Goal: Task Accomplishment & Management: Use online tool/utility

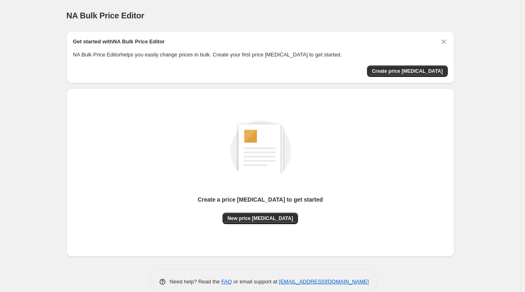
scroll to position [14, 0]
click at [402, 74] on span "Create price [MEDICAL_DATA]" at bounding box center [407, 71] width 71 height 7
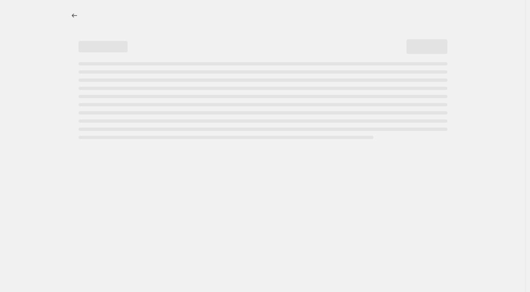
select select "percentage"
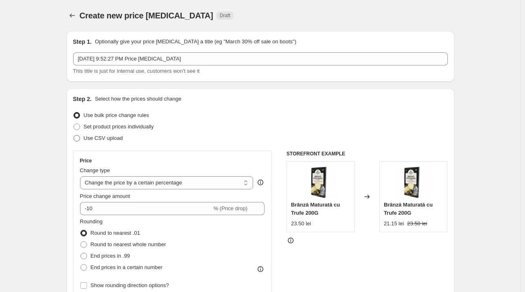
click at [83, 139] on label "Use CSV upload" at bounding box center [98, 137] width 50 height 11
click at [74, 135] on input "Use CSV upload" at bounding box center [74, 135] width 0 height 0
radio input "true"
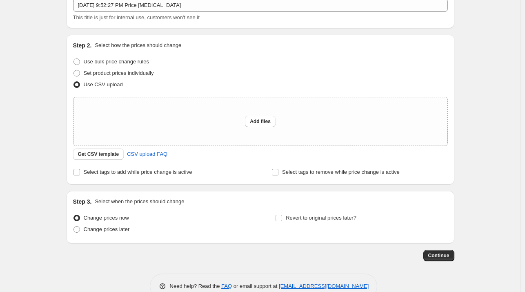
scroll to position [54, 0]
click at [102, 156] on span "Get CSV template" at bounding box center [98, 153] width 41 height 7
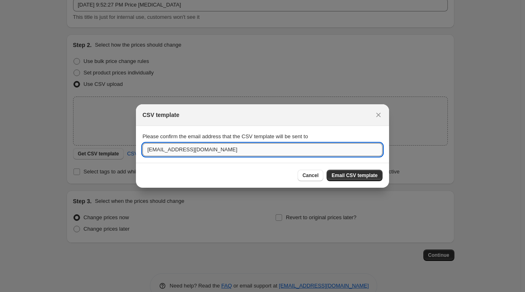
click at [295, 148] on input "[EMAIL_ADDRESS][DOMAIN_NAME]" at bounding box center [263, 149] width 240 height 13
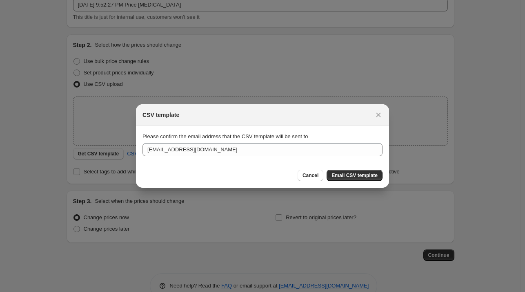
click at [329, 131] on section "Please confirm the email address that the CSV template will be sent to [EMAIL_A…" at bounding box center [262, 144] width 253 height 37
click at [376, 114] on icon "Close" at bounding box center [379, 115] width 8 height 8
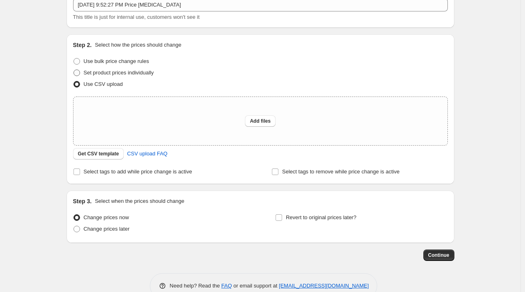
click at [136, 71] on span "Set product prices individually" at bounding box center [119, 72] width 70 height 6
click at [74, 70] on input "Set product prices individually" at bounding box center [74, 69] width 0 height 0
radio input "true"
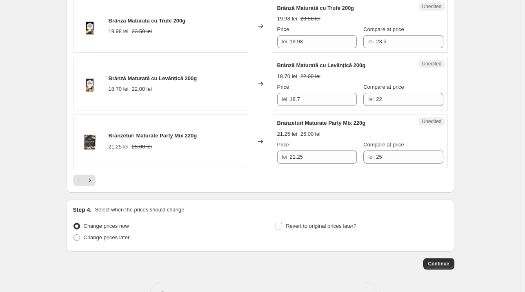
scroll to position [1260, 0]
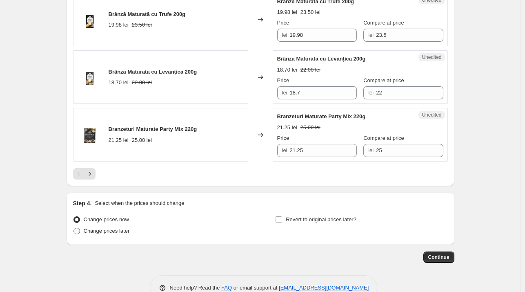
click at [102, 230] on span "Change prices later" at bounding box center [107, 231] width 46 height 6
click at [74, 228] on input "Change prices later" at bounding box center [74, 228] width 0 height 0
radio input "true"
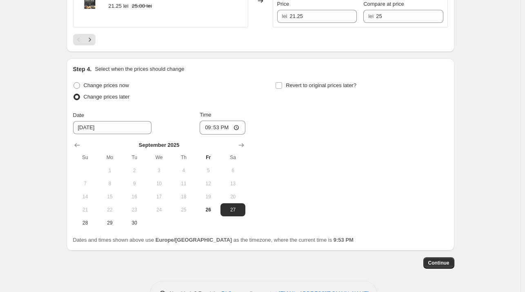
scroll to position [1395, 0]
click at [233, 123] on input "21:53" at bounding box center [223, 127] width 46 height 14
click at [221, 123] on input "21:53" at bounding box center [223, 127] width 46 height 14
drag, startPoint x: 245, startPoint y: 125, endPoint x: 238, endPoint y: 124, distance: 7.0
click at [242, 124] on input "21:53" at bounding box center [223, 127] width 46 height 14
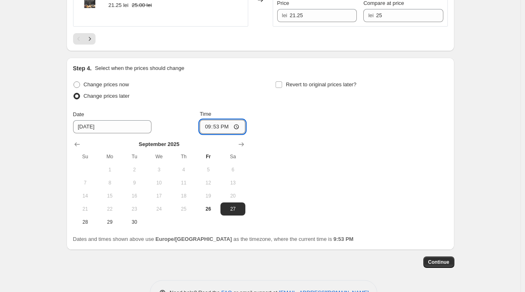
click at [237, 124] on input "21:53" at bounding box center [223, 127] width 46 height 14
type input "00:00"
click at [285, 159] on div "Change prices now Change prices later Date [DATE] Time 00:00 [DATE] Su Mo Tu We…" at bounding box center [260, 154] width 375 height 150
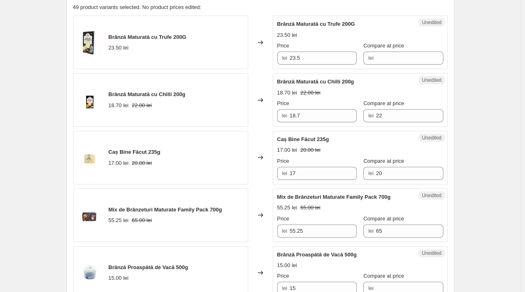
scroll to position [260, 0]
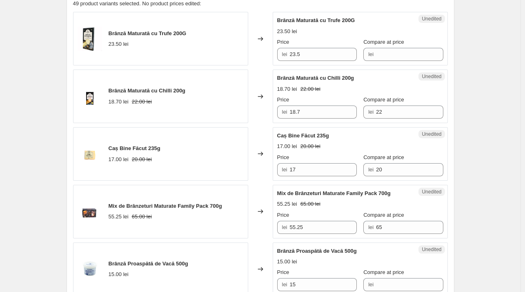
scroll to position [264, 0]
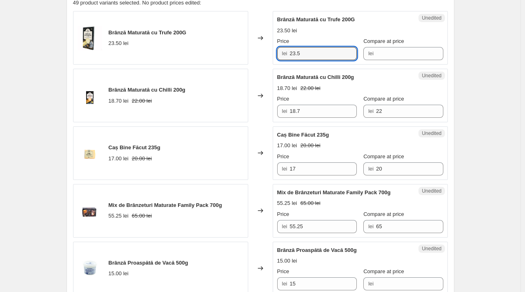
drag, startPoint x: 319, startPoint y: 54, endPoint x: 288, endPoint y: 54, distance: 30.6
click at [288, 54] on div "lei 23.5" at bounding box center [317, 53] width 80 height 13
type input "25"
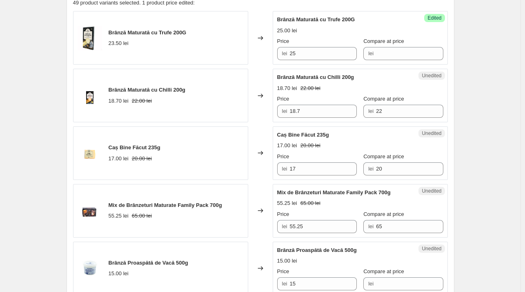
drag, startPoint x: 308, startPoint y: 110, endPoint x: 279, endPoint y: 112, distance: 28.6
click at [279, 112] on div "lei 18.7" at bounding box center [317, 111] width 80 height 13
type input "200"
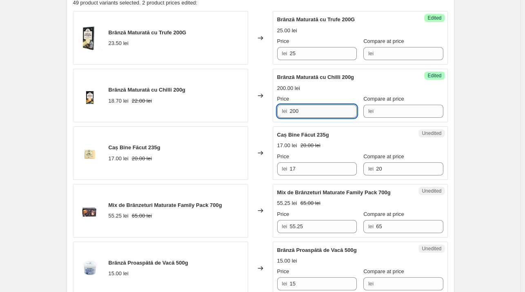
click at [314, 106] on input "200" at bounding box center [323, 111] width 67 height 13
type input "20"
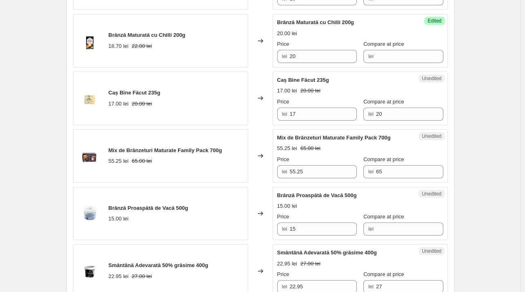
scroll to position [320, 0]
click at [302, 114] on input "17" at bounding box center [323, 113] width 67 height 13
type input "15"
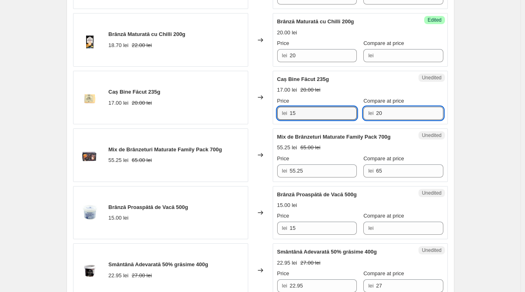
click at [380, 112] on input "20" at bounding box center [409, 113] width 67 height 13
type input "2"
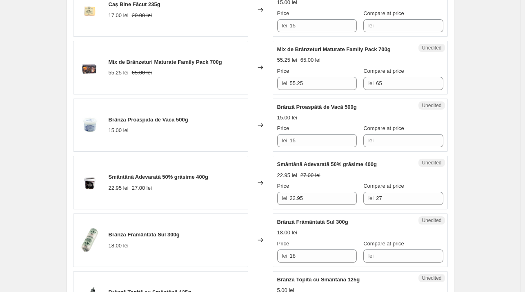
scroll to position [408, 0]
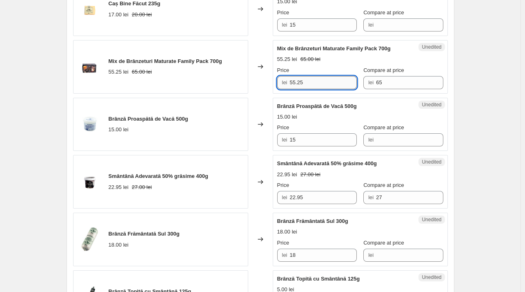
click at [316, 81] on input "55.25" at bounding box center [323, 82] width 67 height 13
type input "55"
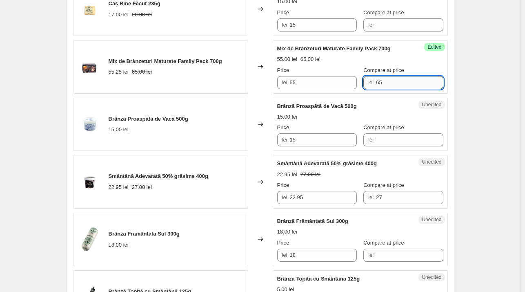
click at [383, 80] on input "65" at bounding box center [409, 82] width 67 height 13
type input "6"
click at [262, 98] on div "Changed to" at bounding box center [260, 125] width 25 height 54
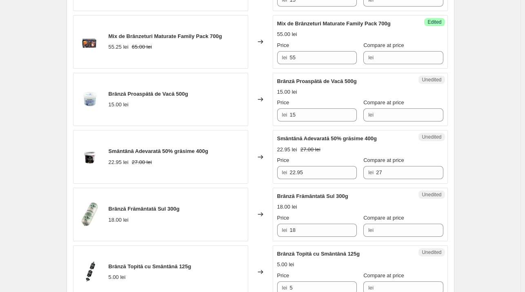
scroll to position [433, 0]
click at [304, 114] on input "15" at bounding box center [323, 114] width 67 height 13
type input "15"
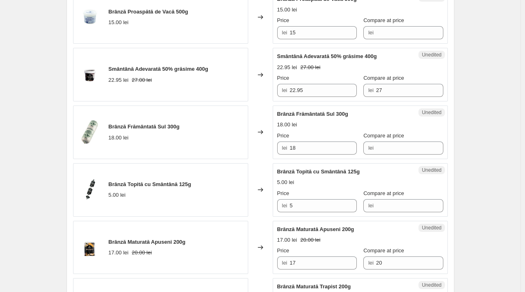
scroll to position [516, 0]
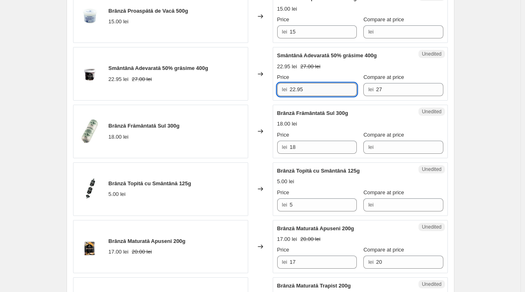
click at [317, 89] on input "22.95" at bounding box center [323, 89] width 67 height 13
type input "2"
type input "25"
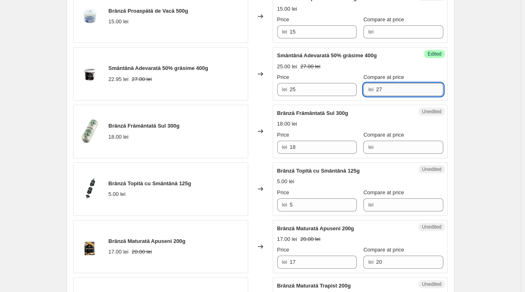
click at [383, 90] on input "27" at bounding box center [409, 89] width 67 height 13
type input "2"
click at [260, 98] on div "Changed to" at bounding box center [260, 74] width 25 height 54
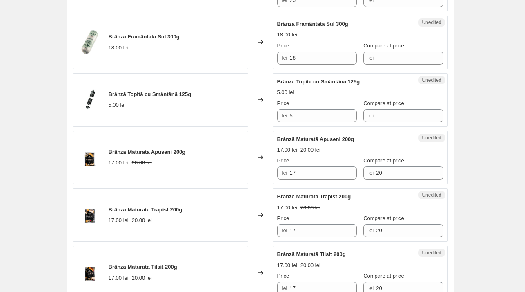
scroll to position [606, 0]
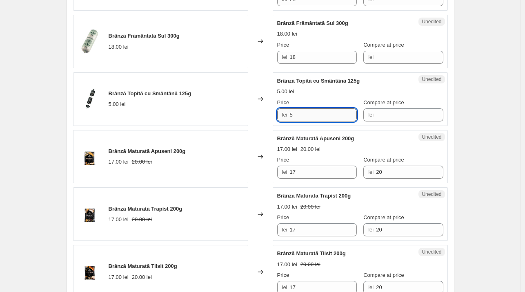
click at [306, 116] on input "5" at bounding box center [323, 114] width 67 height 13
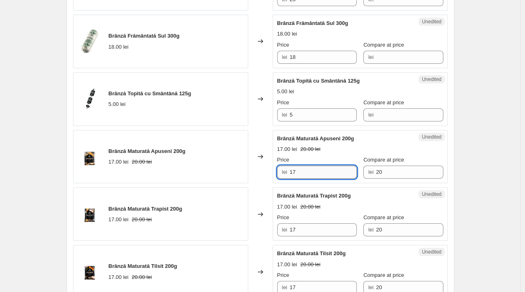
click at [313, 174] on input "17" at bounding box center [323, 171] width 67 height 13
type input "1"
type input "18.5"
click at [399, 170] on input "20" at bounding box center [409, 171] width 67 height 13
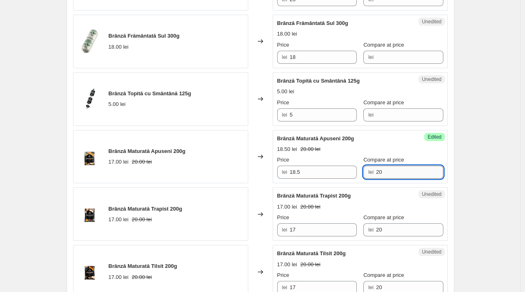
type input "2"
click at [259, 183] on div "Brânză Maturată cu Trufe 200G 23.50 lei Changed to Success Edited Brânză Matura…" at bounding box center [260, 242] width 375 height 1147
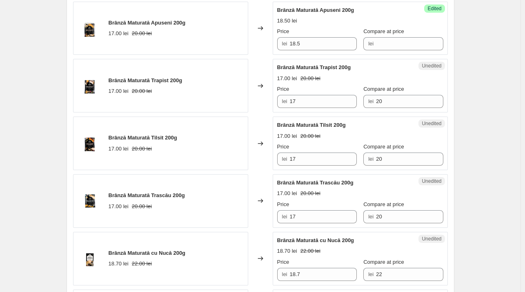
scroll to position [778, 0]
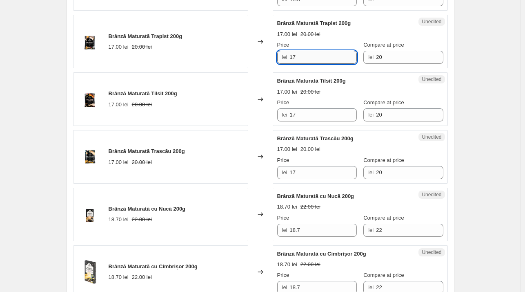
click at [306, 54] on input "17" at bounding box center [323, 57] width 67 height 13
type input "1"
type input "18.5"
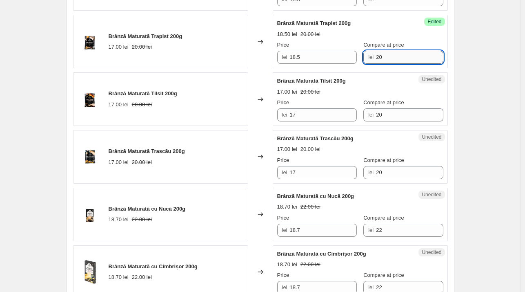
click at [389, 58] on input "20" at bounding box center [409, 57] width 67 height 13
type input "2"
click at [265, 72] on div "Changed to" at bounding box center [260, 99] width 25 height 54
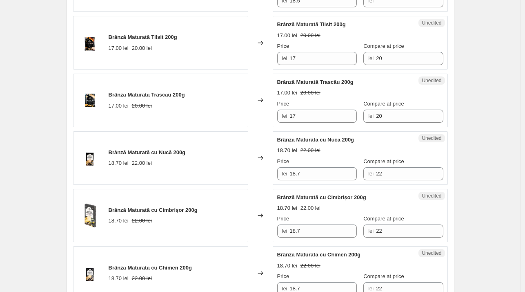
scroll to position [835, 0]
click at [312, 57] on input "17" at bounding box center [323, 57] width 67 height 13
type input "18.5"
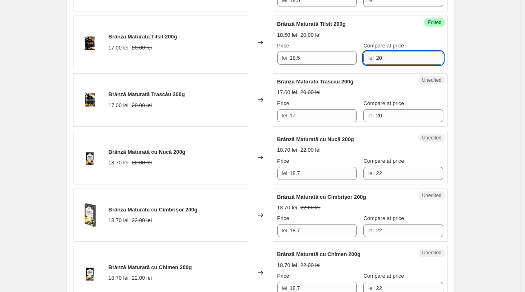
click at [382, 54] on input "20" at bounding box center [409, 57] width 67 height 13
type input "2"
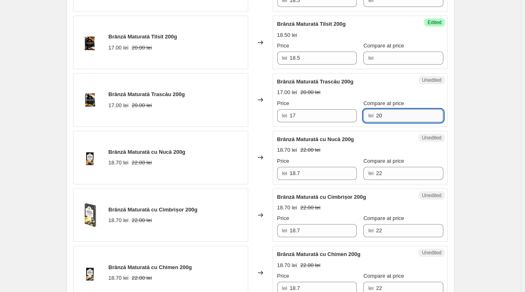
click at [394, 114] on input "20" at bounding box center [409, 115] width 67 height 13
type input "2"
click at [256, 123] on div "Changed to" at bounding box center [260, 100] width 25 height 54
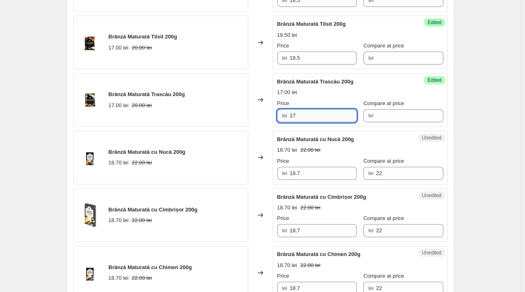
click at [313, 116] on input "17" at bounding box center [323, 115] width 67 height 13
type input "18.5"
click at [265, 125] on div "Brânză Maturată cu Trufe 200G 23.50 lei Changed to Success Edited Brânză Matura…" at bounding box center [260, 13] width 375 height 1147
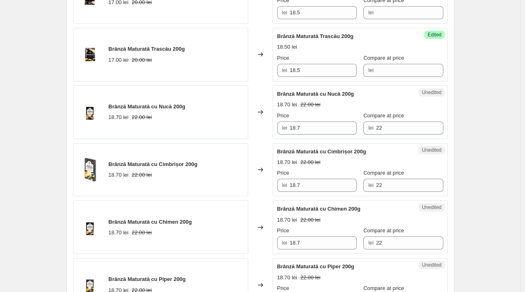
scroll to position [892, 0]
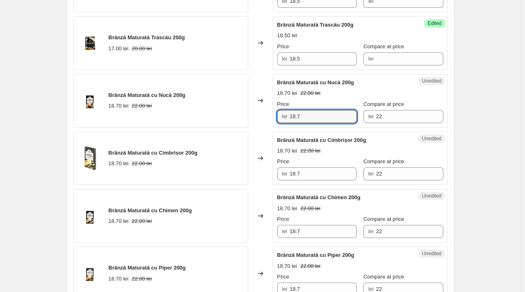
drag, startPoint x: 307, startPoint y: 113, endPoint x: 274, endPoint y: 116, distance: 33.7
click at [274, 116] on div "Brânză Maturată cu Nucă 200g 18.70 lei 22.00 lei Changed to Unedited Brânză Mat…" at bounding box center [260, 101] width 375 height 54
type input "20"
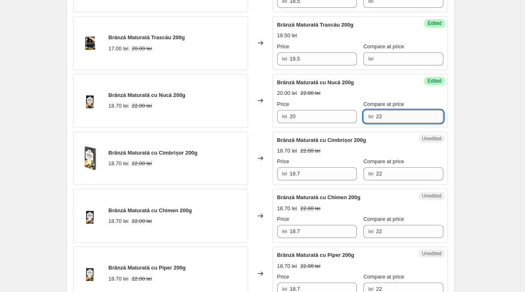
click at [396, 110] on input "22" at bounding box center [409, 116] width 67 height 13
type input "2"
click at [308, 171] on input "18.7" at bounding box center [323, 173] width 67 height 13
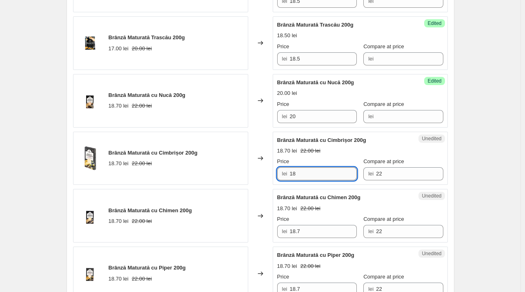
type input "1"
type input "20"
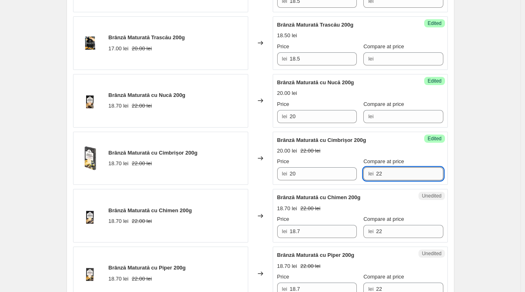
click at [386, 173] on input "22" at bounding box center [409, 173] width 67 height 13
type input "2"
click at [255, 189] on div "Changed to" at bounding box center [260, 216] width 25 height 54
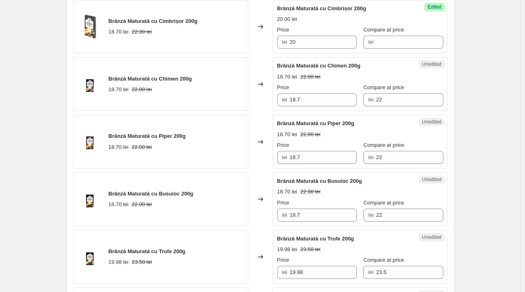
scroll to position [1023, 0]
drag, startPoint x: 308, startPoint y: 97, endPoint x: 265, endPoint y: 95, distance: 43.8
click at [265, 95] on div "Brânză Maturată cu Chimen 200g 18.70 lei 22.00 lei Changed to Unedited Brânză M…" at bounding box center [260, 84] width 375 height 54
type input "20"
drag, startPoint x: 381, startPoint y: 97, endPoint x: 364, endPoint y: 96, distance: 16.8
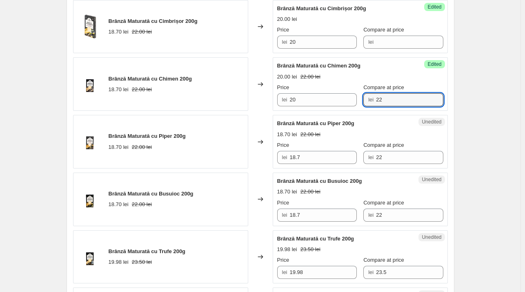
click at [364, 96] on div "lei 22" at bounding box center [404, 99] width 80 height 13
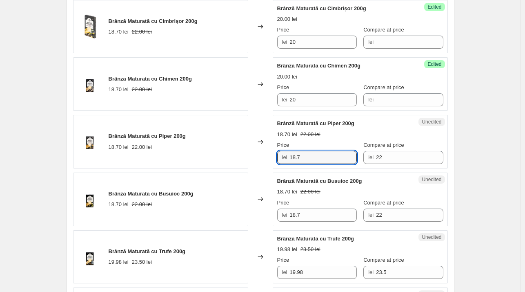
drag, startPoint x: 279, startPoint y: 154, endPoint x: 257, endPoint y: 156, distance: 22.5
click at [257, 156] on div "Brânză Maturată cu Piper 200g 18.70 lei 22.00 lei Changed to Unedited Brânză Ma…" at bounding box center [260, 142] width 375 height 54
type input "20"
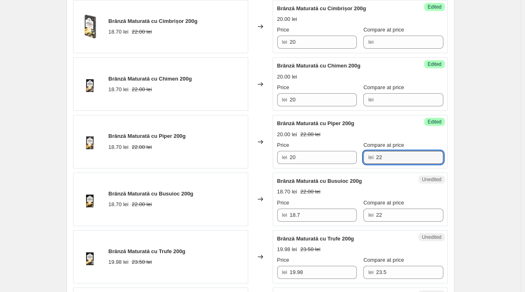
drag, startPoint x: 363, startPoint y: 157, endPoint x: 357, endPoint y: 157, distance: 6.6
click at [357, 157] on div "Price lei 20 Compare at price lei 22" at bounding box center [360, 152] width 166 height 23
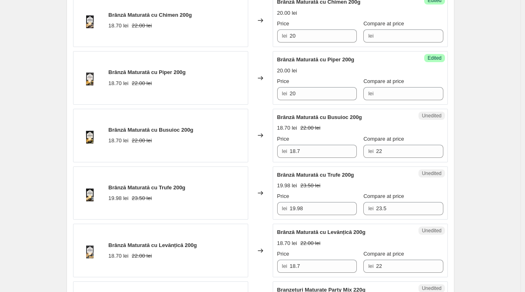
scroll to position [1087, 0]
drag, startPoint x: 303, startPoint y: 146, endPoint x: 274, endPoint y: 151, distance: 29.9
click at [274, 151] on div "Brânză Maturată cu Busuioc 200g 18.70 lei 22.00 lei Changed to Unedited Brânză …" at bounding box center [260, 136] width 375 height 54
type input "20"
drag, startPoint x: 382, startPoint y: 146, endPoint x: 366, endPoint y: 149, distance: 16.2
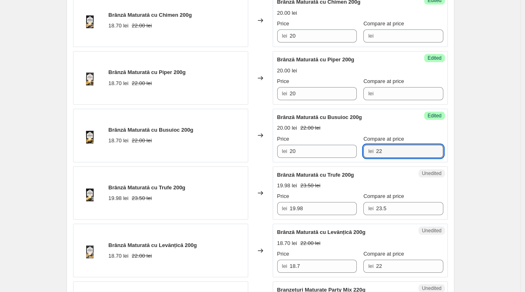
click at [366, 149] on div "lei 22" at bounding box center [404, 151] width 80 height 13
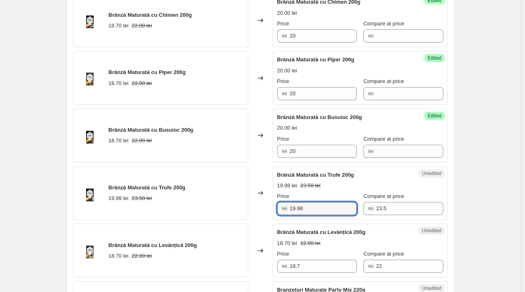
drag, startPoint x: 280, startPoint y: 201, endPoint x: 249, endPoint y: 200, distance: 31.5
click at [249, 200] on div "Brânză Maturată cu Trufe 200g 19.98 lei 23.50 lei Changed to Unedited Brânză Ma…" at bounding box center [260, 193] width 375 height 54
type input "25"
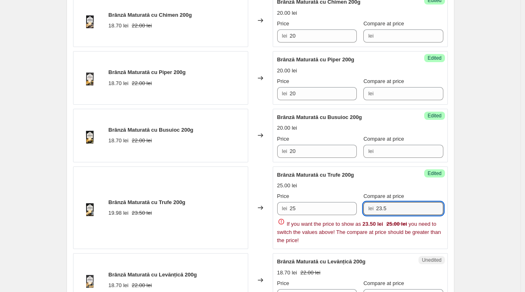
drag, startPoint x: 387, startPoint y: 208, endPoint x: 368, endPoint y: 210, distance: 19.0
click at [368, 210] on div "lei 23.5" at bounding box center [404, 208] width 80 height 13
click at [258, 183] on div "Changed to" at bounding box center [260, 207] width 25 height 83
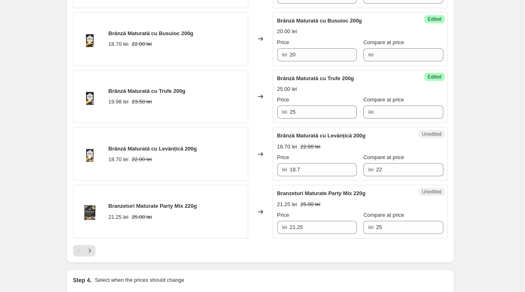
scroll to position [1187, 0]
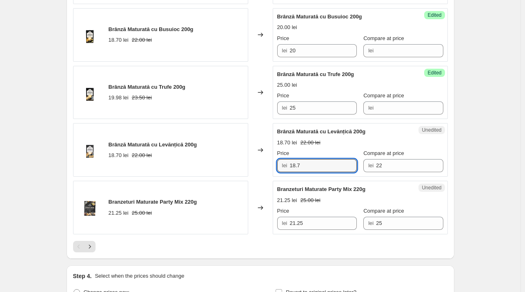
drag, startPoint x: 308, startPoint y: 161, endPoint x: 281, endPoint y: 161, distance: 26.6
click at [281, 161] on div "lei 18.7" at bounding box center [317, 165] width 80 height 13
type input "20"
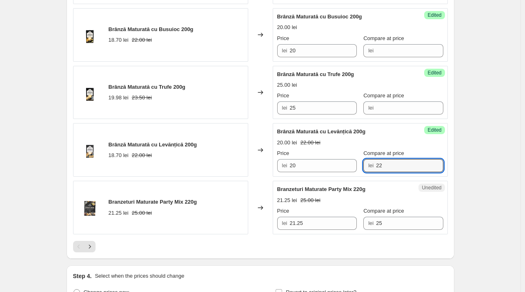
drag, startPoint x: 364, startPoint y: 164, endPoint x: 358, endPoint y: 164, distance: 6.5
click at [358, 164] on div "Price lei 20 Compare at price lei 22" at bounding box center [360, 160] width 166 height 23
click at [263, 171] on div "Changed to" at bounding box center [260, 150] width 25 height 54
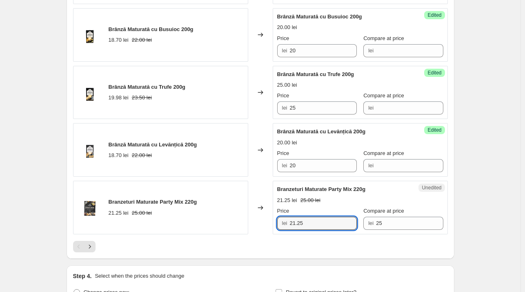
drag, startPoint x: 290, startPoint y: 223, endPoint x: 278, endPoint y: 224, distance: 12.3
click at [278, 224] on div "Unedited Branzeturi Maturate Party Mix 220g 21.25 lei 25.00 lei Price lei 21.25…" at bounding box center [360, 208] width 175 height 54
type input "22"
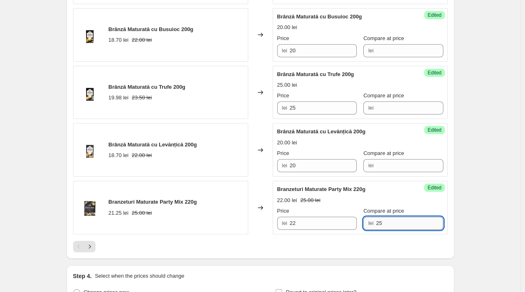
click at [390, 222] on input "25" at bounding box center [409, 223] width 67 height 13
type input "2"
click at [90, 242] on icon "Next" at bounding box center [90, 246] width 8 height 8
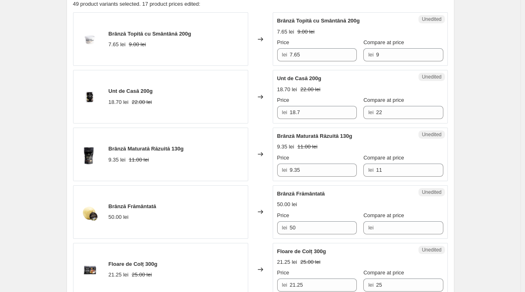
scroll to position [269, 0]
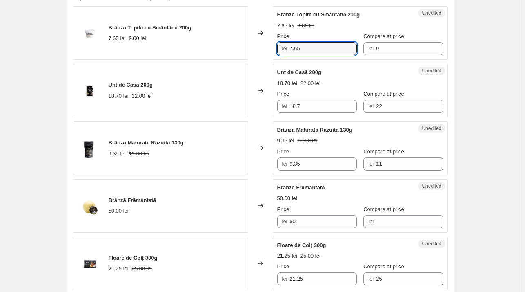
drag, startPoint x: 279, startPoint y: 48, endPoint x: 274, endPoint y: 48, distance: 5.3
click at [274, 48] on div "Brânză Topită cu Smântână 200g 7.65 lei 9.00 lei Changed to Unedited Brânză Top…" at bounding box center [260, 33] width 375 height 54
type input "9"
click at [376, 49] on input "9" at bounding box center [409, 48] width 67 height 13
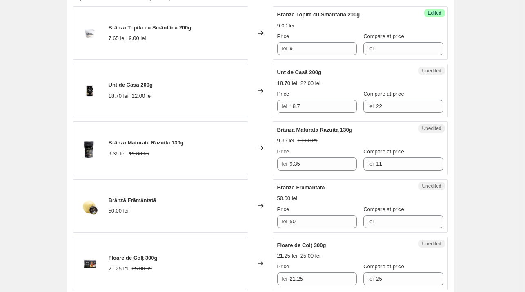
click at [265, 66] on div "Changed to" at bounding box center [260, 91] width 25 height 54
drag, startPoint x: 301, startPoint y: 110, endPoint x: 273, endPoint y: 112, distance: 28.3
click at [273, 112] on div "Unt de Casă 200g 18.70 lei 22.00 lei Changed to Unedited Unt de Casă 200g 18.70…" at bounding box center [260, 91] width 375 height 54
type input "20"
click at [273, 112] on div "Changed to" at bounding box center [260, 91] width 25 height 54
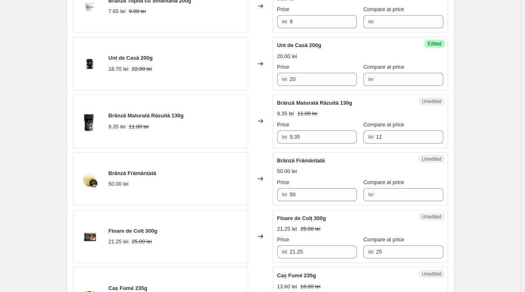
scroll to position [297, 0]
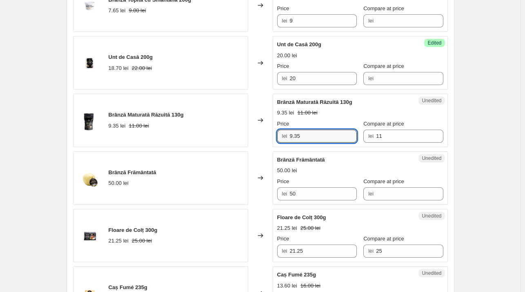
drag, startPoint x: 305, startPoint y: 139, endPoint x: 278, endPoint y: 140, distance: 27.4
click at [278, 140] on div "Unedited Brânză Maturată Răzuită 130g 9.35 lei 11.00 lei Price lei 9.35 Compare…" at bounding box center [360, 121] width 175 height 54
type input "9"
click at [383, 138] on input "11" at bounding box center [409, 136] width 67 height 13
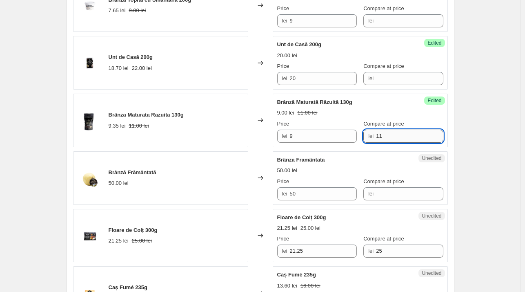
type input "1"
click at [264, 146] on div "Changed to" at bounding box center [260, 121] width 25 height 54
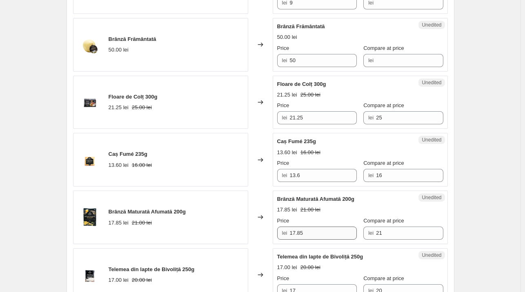
scroll to position [430, 0]
drag, startPoint x: 311, startPoint y: 118, endPoint x: 269, endPoint y: 115, distance: 41.4
click at [269, 115] on div "Floare de Colț 300g 21.25 lei 25.00 lei Changed to Unedited Floare de Colț 300g…" at bounding box center [260, 103] width 375 height 54
type input "24"
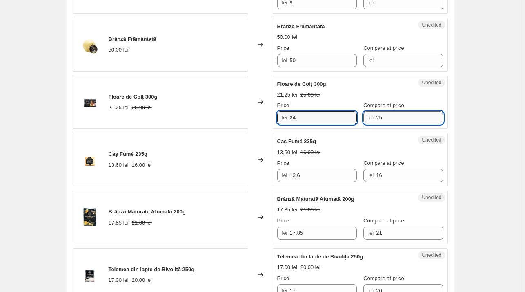
click at [394, 117] on input "25" at bounding box center [409, 117] width 67 height 13
type input "2"
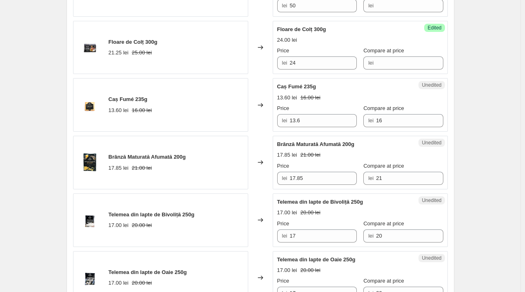
scroll to position [516, 0]
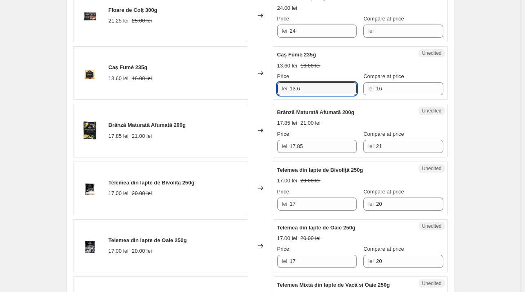
drag, startPoint x: 319, startPoint y: 91, endPoint x: 279, endPoint y: 95, distance: 39.8
click at [279, 95] on div "Unedited Caș Fumé 235g 13.60 lei 16.00 lei Price lei 13.6 Compare at price lei …" at bounding box center [360, 73] width 175 height 54
type input "15"
click at [384, 89] on input "16" at bounding box center [409, 88] width 67 height 13
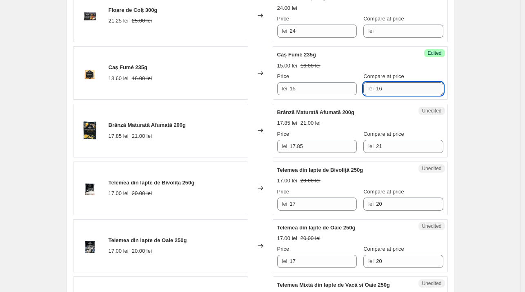
type input "1"
click at [256, 95] on div "Changed to" at bounding box center [260, 73] width 25 height 54
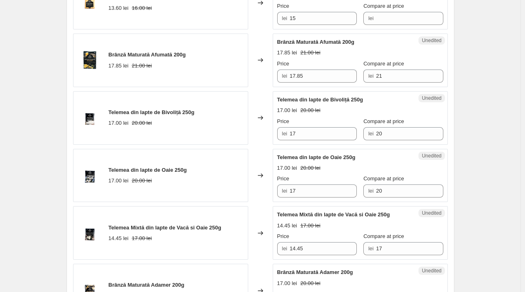
scroll to position [587, 0]
drag, startPoint x: 308, startPoint y: 74, endPoint x: 279, endPoint y: 78, distance: 29.8
click at [279, 78] on div "lei 17.85" at bounding box center [317, 75] width 80 height 13
type input "18.5"
click at [399, 75] on input "21" at bounding box center [409, 75] width 67 height 13
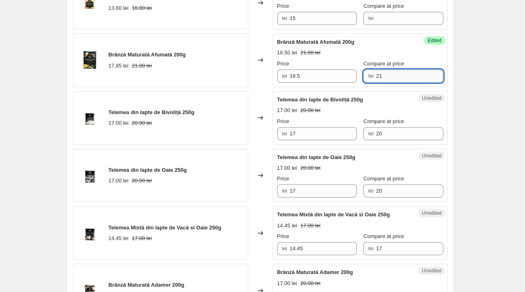
type input "2"
click at [259, 87] on div "Brânză Topită cu Smântână 200g 7.65 lei 9.00 lei Changed to Success Edited Brân…" at bounding box center [260, 265] width 375 height 1155
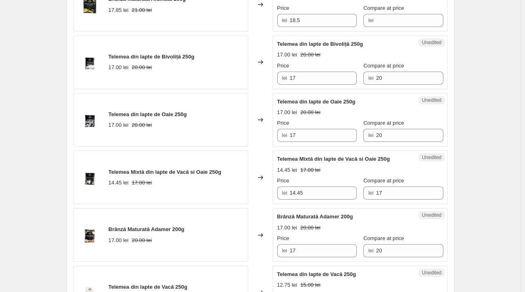
scroll to position [643, 0]
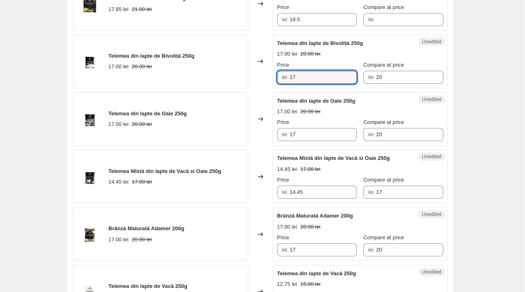
drag, startPoint x: 311, startPoint y: 76, endPoint x: 279, endPoint y: 80, distance: 32.0
click at [279, 80] on div "Unedited Telemea din lapte de Bivoliță 250g 17.00 lei 20.00 lei Price lei 17 Co…" at bounding box center [360, 62] width 175 height 54
type input "18"
click at [380, 80] on input "20" at bounding box center [409, 77] width 67 height 13
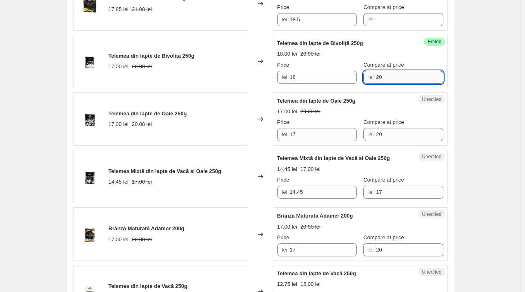
type input "2"
click at [262, 86] on div "Changed to" at bounding box center [260, 62] width 25 height 54
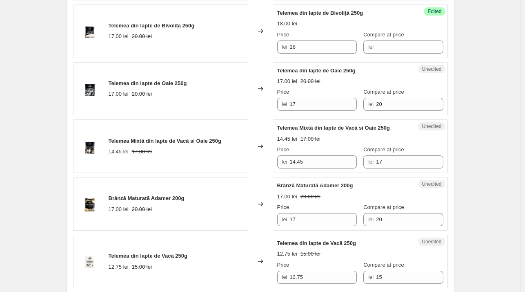
scroll to position [691, 0]
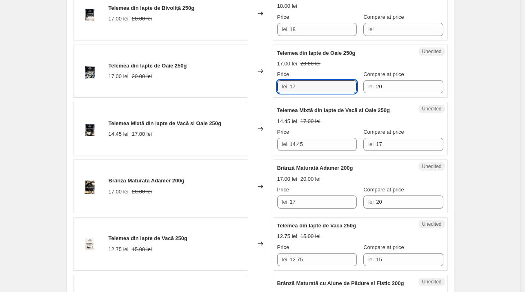
drag, startPoint x: 300, startPoint y: 90, endPoint x: 279, endPoint y: 87, distance: 21.0
click at [279, 87] on div "Unedited Telemea din lapte de Oaie 250g 17.00 lei 20.00 lei Price lei 17 Compar…" at bounding box center [360, 72] width 175 height 54
type input "18"
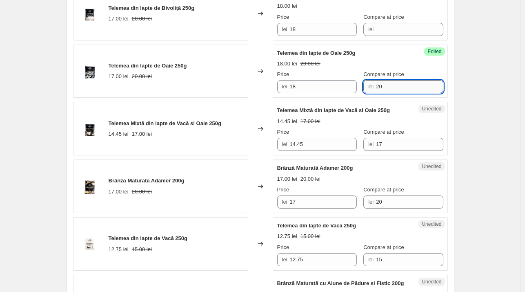
click at [382, 85] on input "20" at bounding box center [409, 86] width 67 height 13
type input "2"
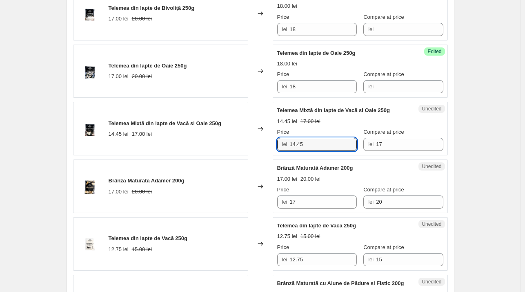
drag, startPoint x: 301, startPoint y: 142, endPoint x: 268, endPoint y: 142, distance: 32.7
click at [268, 142] on div "Telemea Mixtă din lapte de Vacă si Oaie 250g 14.45 lei 17.00 lei Changed to Une…" at bounding box center [260, 129] width 375 height 54
type input "16"
click at [384, 144] on input "17" at bounding box center [409, 144] width 67 height 13
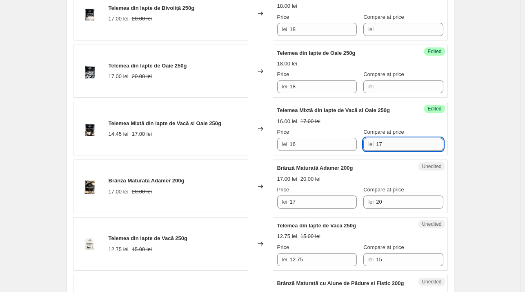
type input "1"
click at [261, 153] on div "Changed to" at bounding box center [260, 129] width 25 height 54
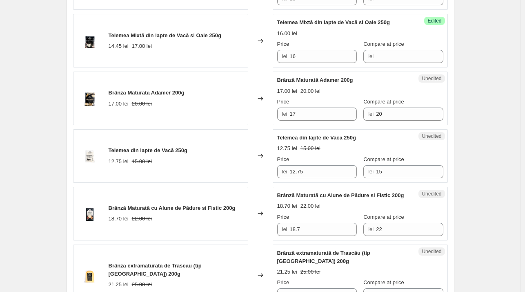
scroll to position [779, 0]
drag, startPoint x: 296, startPoint y: 112, endPoint x: 283, endPoint y: 113, distance: 13.2
click at [283, 113] on div "lei 17" at bounding box center [317, 113] width 80 height 13
type input "18.5"
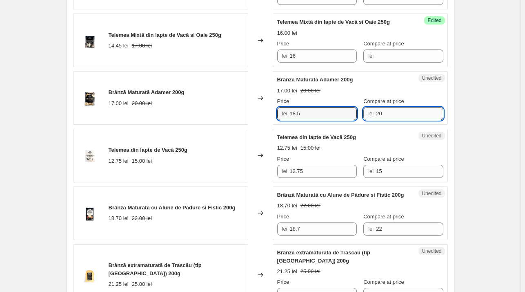
click at [394, 112] on input "20" at bounding box center [409, 113] width 67 height 13
type input "2"
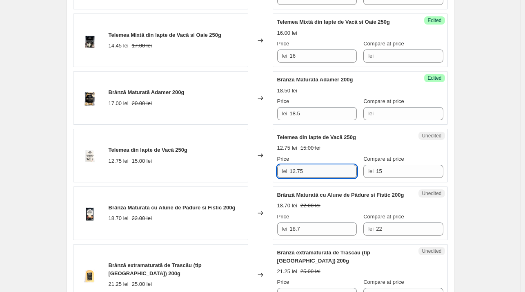
click at [314, 171] on input "12.75" at bounding box center [323, 171] width 67 height 13
type input "1"
type input "13"
click at [384, 171] on input "15" at bounding box center [409, 171] width 67 height 13
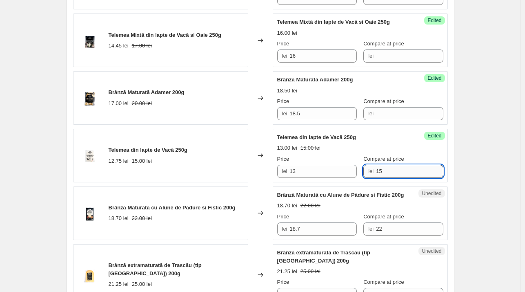
type input "1"
click at [264, 183] on div "Brânză Topită cu Smântână 200g 7.65 lei 9.00 lei Changed to Success Edited Brân…" at bounding box center [260, 73] width 375 height 1155
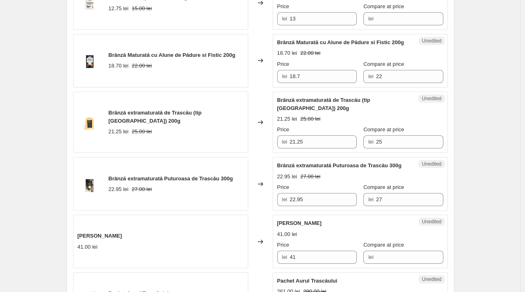
scroll to position [932, 0]
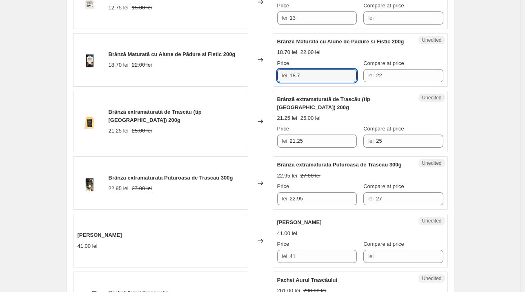
drag, startPoint x: 299, startPoint y: 82, endPoint x: 278, endPoint y: 83, distance: 21.3
click at [278, 83] on div "Unedited Brânză Maturată cu Alune de Pădure si Fistic 200g 18.70 lei 22.00 lei …" at bounding box center [360, 60] width 175 height 54
type input "20"
click at [386, 82] on input "22" at bounding box center [409, 75] width 67 height 13
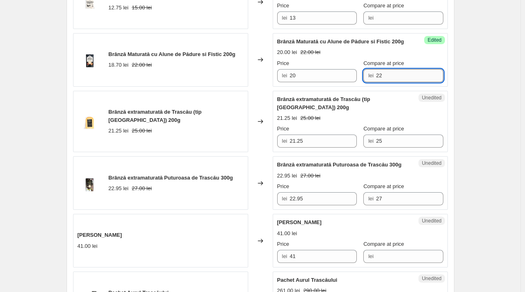
type input "2"
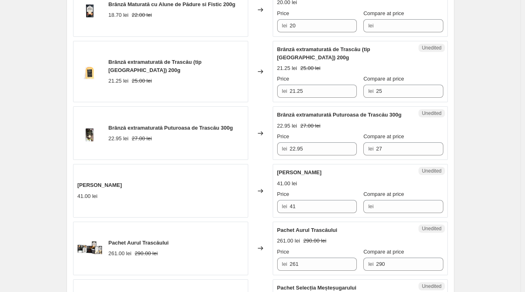
scroll to position [983, 0]
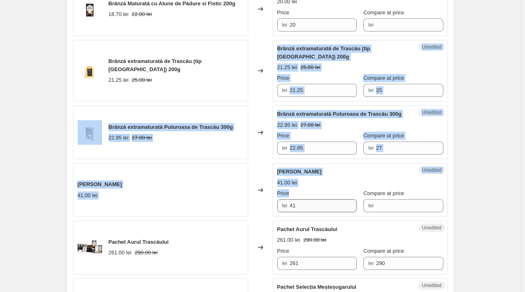
drag, startPoint x: 259, startPoint y: 93, endPoint x: 302, endPoint y: 213, distance: 128.1
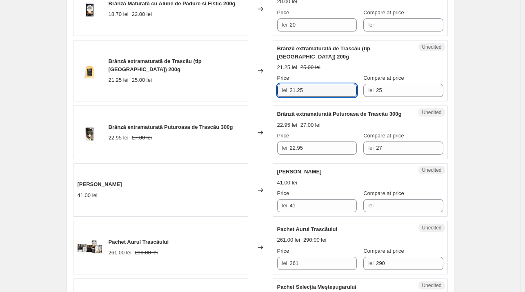
drag, startPoint x: 295, startPoint y: 99, endPoint x: 263, endPoint y: 103, distance: 32.0
click at [263, 102] on div "Brânză extramaturată de Trascău (tip Parmezan) 200g 21.25 lei 25.00 lei Changed…" at bounding box center [260, 71] width 375 height 62
type input "23"
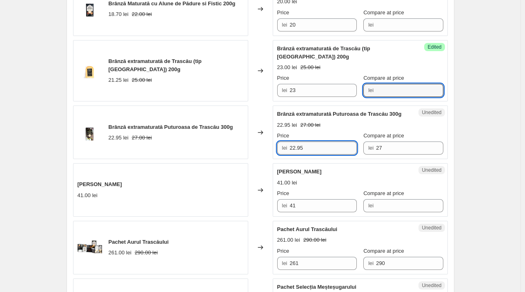
click at [308, 154] on input "22.95" at bounding box center [323, 147] width 67 height 13
type input "2"
type input "25"
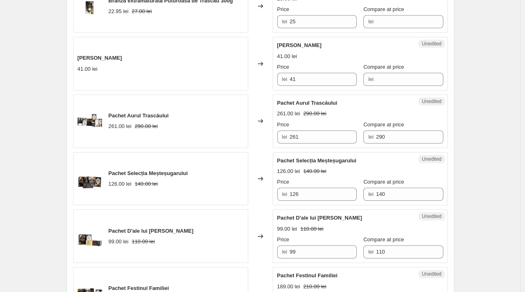
scroll to position [1127, 0]
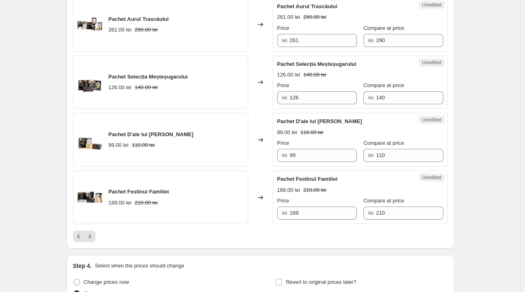
scroll to position [1206, 0]
drag, startPoint x: 306, startPoint y: 47, endPoint x: 265, endPoint y: 46, distance: 40.5
click at [265, 46] on div "Pachet Aurul [GEOGRAPHIC_DATA] 261.00 lei 290.00 lei Changed to Unedited Pachet…" at bounding box center [260, 25] width 375 height 54
type input "290"
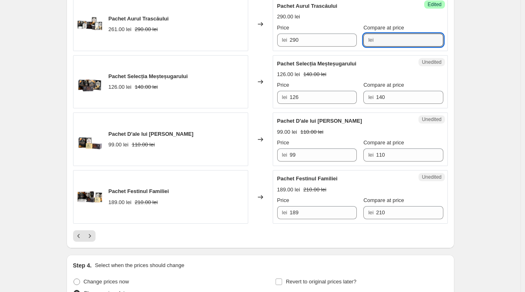
click at [258, 107] on div "Changed to" at bounding box center [260, 82] width 25 height 54
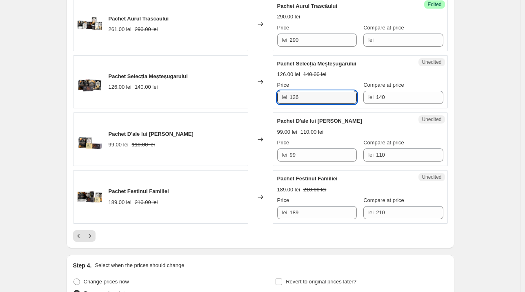
drag, startPoint x: 312, startPoint y: 103, endPoint x: 268, endPoint y: 105, distance: 44.2
click at [268, 105] on div "Pachet Selecția Meșteșugarului 126.00 lei 140.00 lei Changed to Unedited Pachet…" at bounding box center [260, 82] width 375 height 54
type input "140"
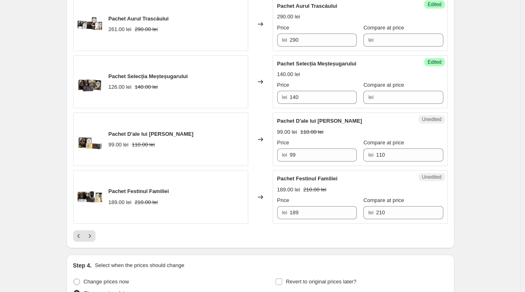
click at [271, 162] on div "Pachet D'ale lui [PERSON_NAME] 99.00 lei 110.00 lei Changed to Unedited Pachet …" at bounding box center [260, 139] width 375 height 54
type input "110"
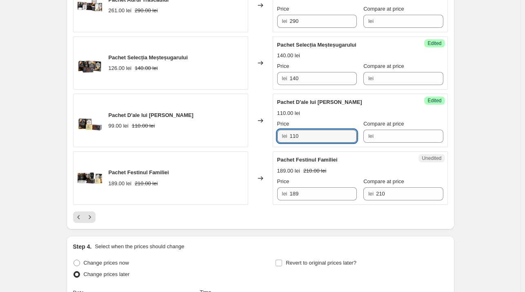
click at [280, 143] on div "lei 110" at bounding box center [317, 136] width 80 height 13
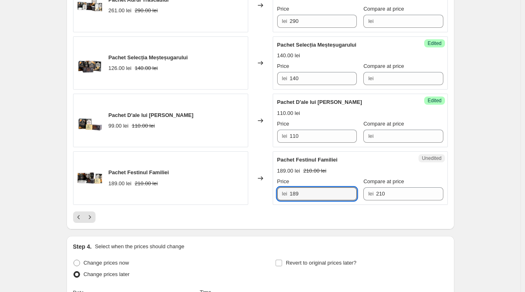
drag, startPoint x: 307, startPoint y: 198, endPoint x: 282, endPoint y: 200, distance: 25.0
click at [282, 200] on div "lei 189" at bounding box center [317, 193] width 80 height 13
type input "210"
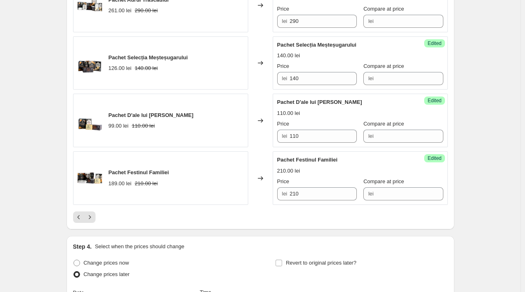
click at [266, 205] on div "Changed to" at bounding box center [260, 178] width 25 height 54
click at [93, 220] on icon "Next" at bounding box center [90, 217] width 8 height 8
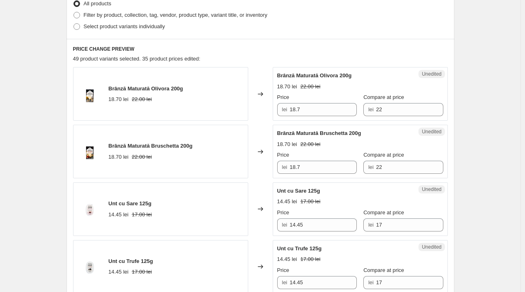
scroll to position [206, 0]
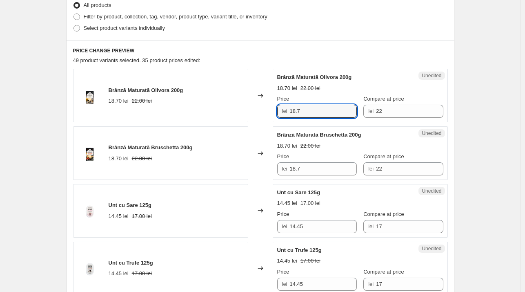
drag, startPoint x: 317, startPoint y: 113, endPoint x: 267, endPoint y: 114, distance: 49.9
click at [267, 114] on div "Brânză Maturată Olivora 200g 18.70 lei 22.00 lei Changed to Unedited Brânză Mat…" at bounding box center [260, 96] width 375 height 54
type input "20"
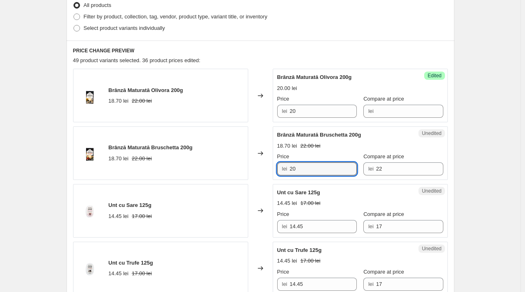
type input "20"
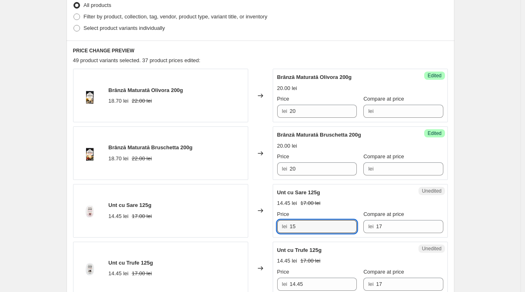
type input "15"
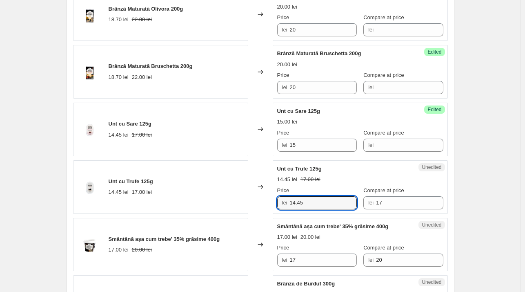
scroll to position [288, 0]
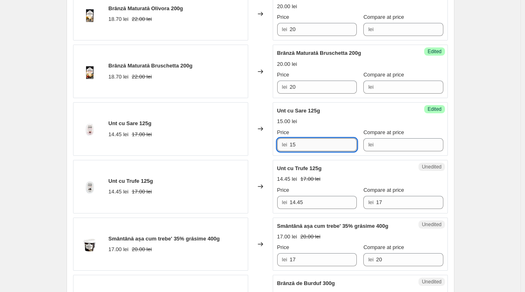
click at [301, 140] on input "15" at bounding box center [323, 144] width 67 height 13
type input "12"
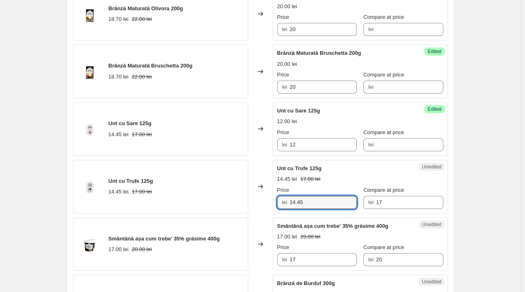
drag, startPoint x: 290, startPoint y: 202, endPoint x: 266, endPoint y: 202, distance: 24.1
click at [266, 202] on div "Unt cu Trufe 125g 14.45 lei 17.00 lei Changed to Unedited Unt cu Trufe 125g 14.…" at bounding box center [260, 187] width 375 height 54
type input "15"
click at [265, 203] on div "Changed to" at bounding box center [260, 187] width 25 height 54
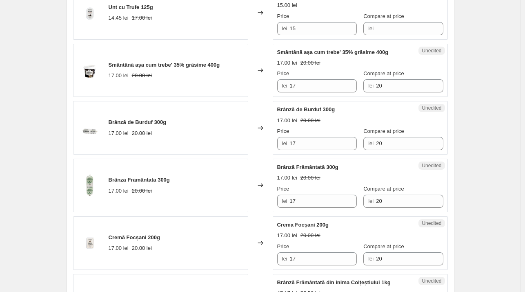
scroll to position [471, 0]
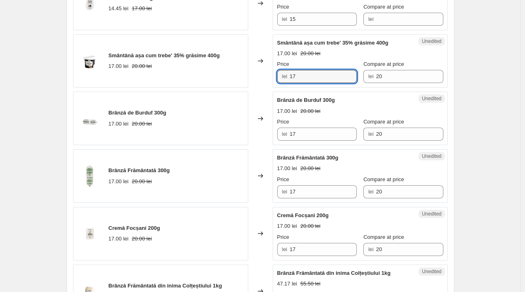
drag, startPoint x: 300, startPoint y: 76, endPoint x: 264, endPoint y: 72, distance: 36.1
click at [264, 72] on div "Smântână așa cum trebe' 35% grăsime 400g 17.00 lei 20.00 lei Changed to Unedite…" at bounding box center [260, 61] width 375 height 54
type input "18"
click at [395, 72] on input "20" at bounding box center [409, 76] width 67 height 13
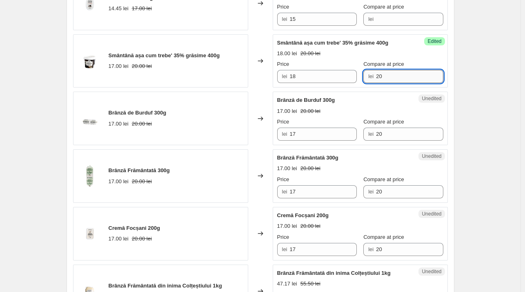
type input "2"
click at [262, 90] on div "Brânză Maturată Olivora 200g 18.70 lei 22.00 lei Changed to Success Edited Brân…" at bounding box center [260, 61] width 375 height 514
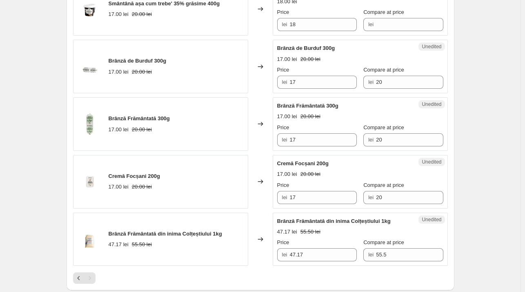
scroll to position [528, 0]
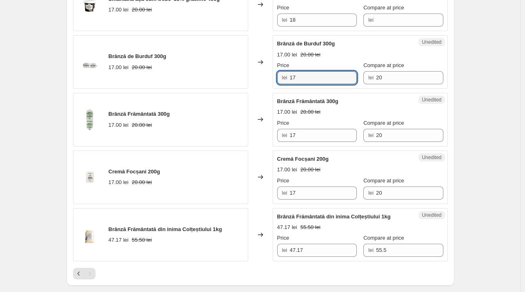
drag, startPoint x: 314, startPoint y: 76, endPoint x: 269, endPoint y: 80, distance: 45.2
click at [269, 80] on div "Brânză de Burduf 300g 17.00 lei 20.00 lei Changed to Unedited Brânză de Burduf …" at bounding box center [260, 62] width 375 height 54
type input "20"
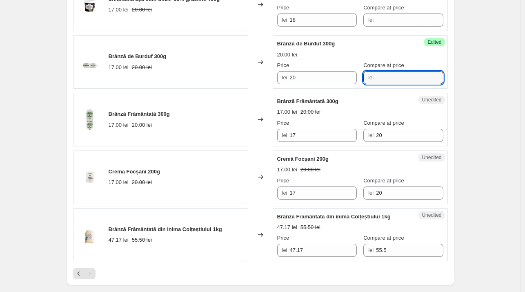
click at [262, 89] on div "Brânză Maturată Olivora 200g 18.70 lei 22.00 lei Changed to Success Edited Brân…" at bounding box center [260, 4] width 375 height 514
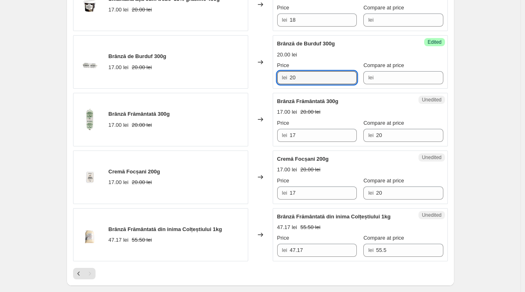
drag, startPoint x: 309, startPoint y: 79, endPoint x: 273, endPoint y: 81, distance: 36.0
click at [273, 81] on div "Brânză de Burduf 300g 17.00 lei 20.00 lei Changed to Success Edited Brânză de B…" at bounding box center [260, 62] width 375 height 54
type input "18"
click at [393, 134] on input "20" at bounding box center [409, 135] width 67 height 13
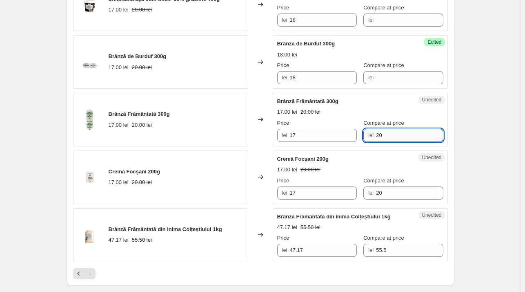
type input "2"
click at [264, 151] on div "Changed to" at bounding box center [260, 177] width 25 height 54
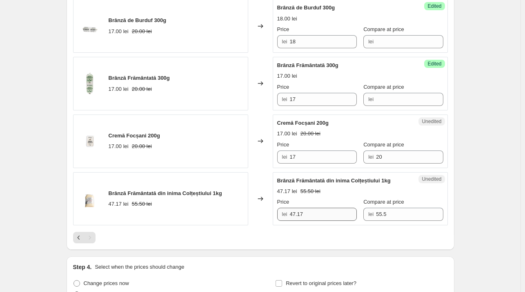
scroll to position [564, 0]
drag, startPoint x: 312, startPoint y: 212, endPoint x: 272, endPoint y: 220, distance: 40.5
click at [272, 220] on div "Brânză Frământată din inima Colțeștiului 1kg 47.17 lei 55.50 lei Changed to Une…" at bounding box center [260, 199] width 375 height 54
type input "50"
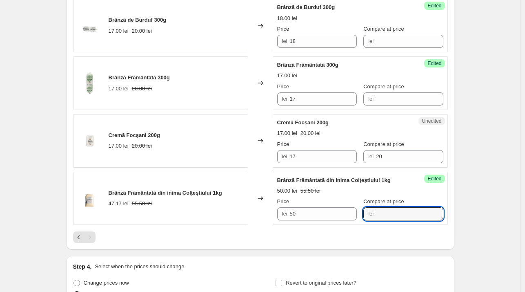
click at [266, 219] on div "Changed to" at bounding box center [260, 199] width 25 height 54
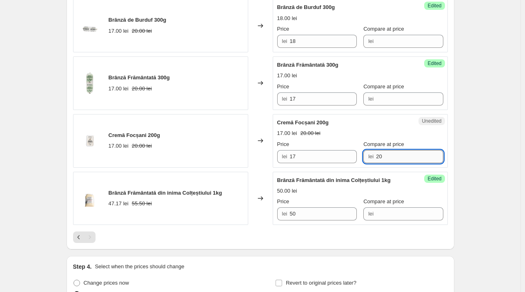
click at [381, 154] on input "20" at bounding box center [409, 156] width 67 height 13
type input "2"
click at [264, 160] on div "Changed to" at bounding box center [260, 141] width 25 height 54
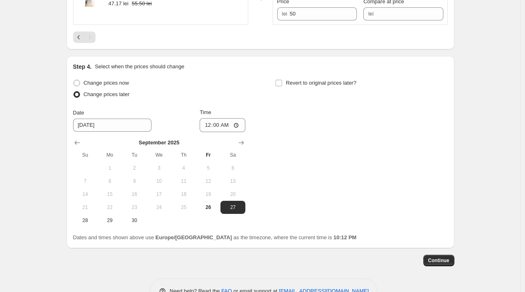
scroll to position [770, 0]
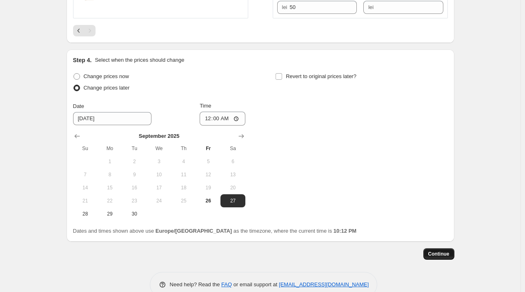
click at [439, 254] on span "Continue" at bounding box center [439, 253] width 21 height 7
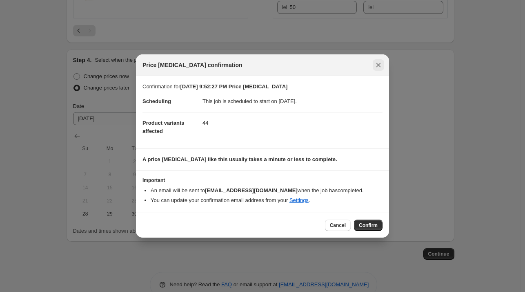
click at [381, 63] on icon "Close" at bounding box center [379, 65] width 8 height 8
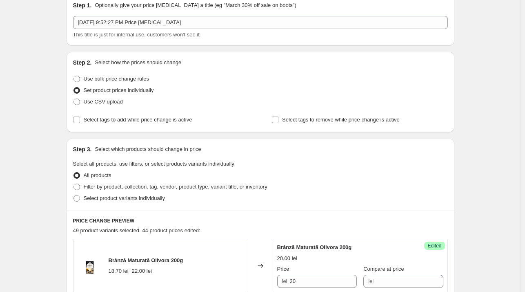
scroll to position [0, 0]
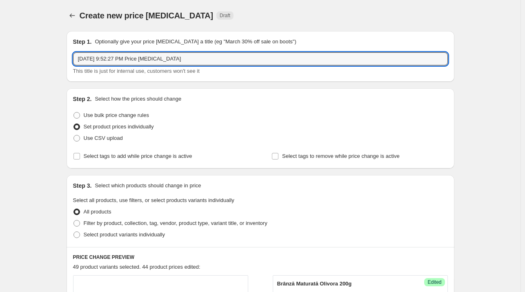
drag, startPoint x: 181, startPoint y: 58, endPoint x: 70, endPoint y: 64, distance: 111.3
click at [70, 64] on div "Step 1. Optionally give your price [MEDICAL_DATA] a title (eg "March 30% off sa…" at bounding box center [261, 56] width 388 height 51
type input "pretur"
type input "Preturi noi 27.09"
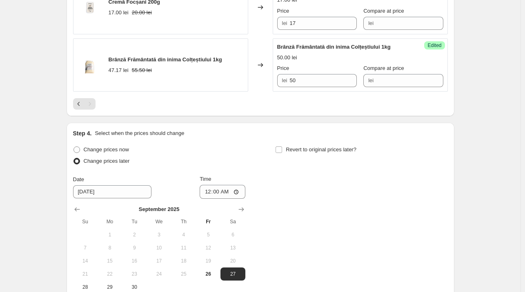
scroll to position [786, 0]
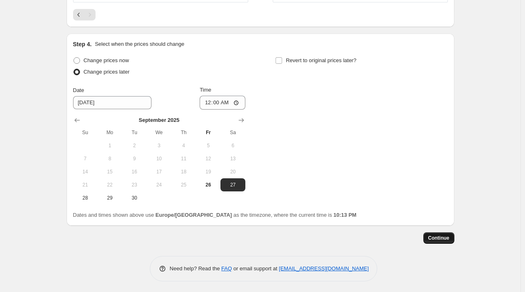
click at [445, 238] on span "Continue" at bounding box center [439, 238] width 21 height 7
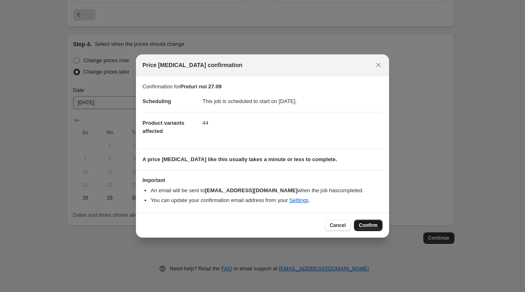
click at [371, 223] on span "Confirm" at bounding box center [368, 225] width 19 height 7
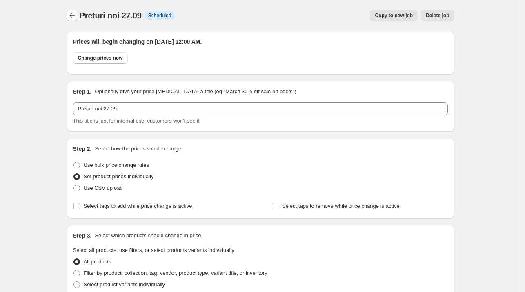
click at [76, 18] on icon "Price change jobs" at bounding box center [72, 15] width 8 height 8
